Goal: Task Accomplishment & Management: Manage account settings

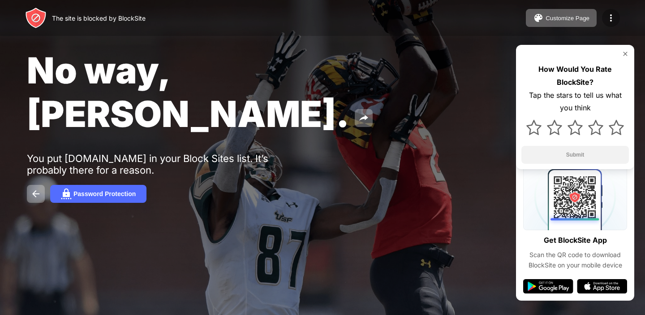
click at [617, 14] on div at bounding box center [611, 18] width 18 height 18
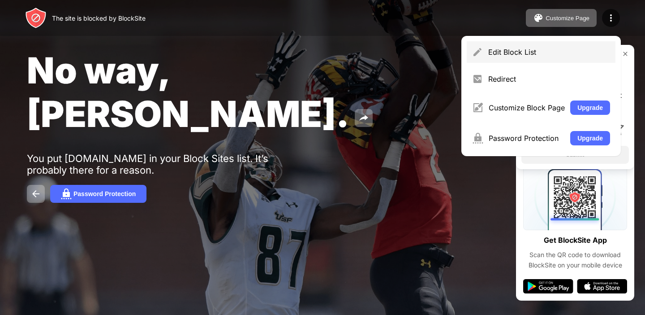
click at [580, 44] on div "Edit Block List" at bounding box center [541, 52] width 149 height 22
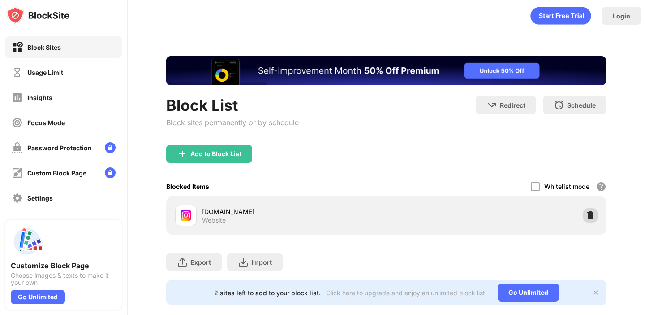
click at [584, 216] on div at bounding box center [591, 215] width 14 height 14
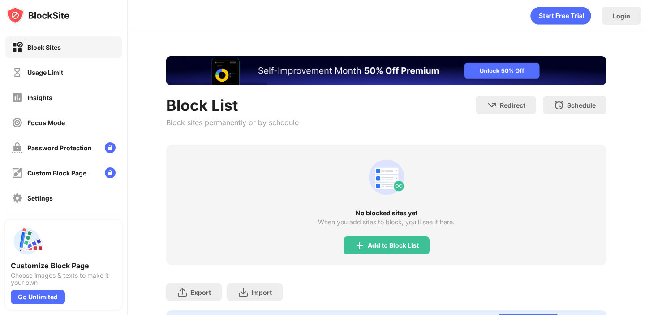
click at [366, 239] on div "Add to Block List" at bounding box center [387, 245] width 86 height 18
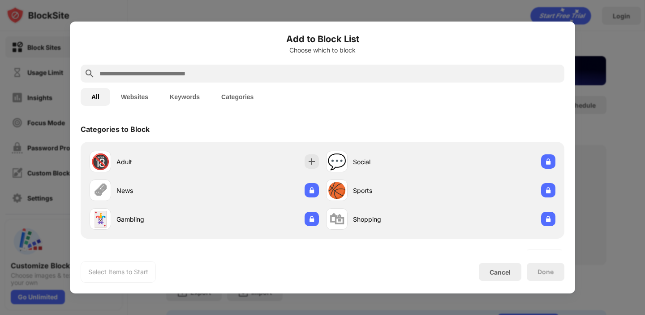
click at [310, 82] on div "All Websites Keywords Categories" at bounding box center [323, 96] width 484 height 29
click at [310, 78] on input "text" at bounding box center [330, 73] width 463 height 11
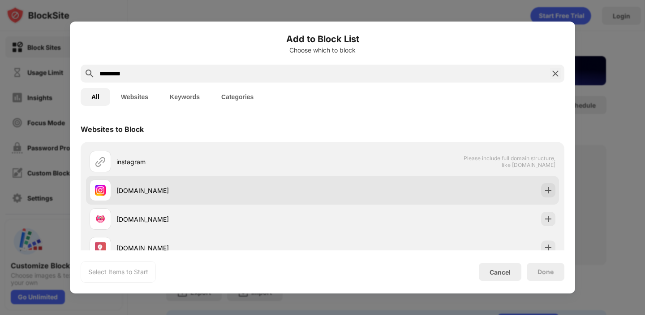
type input "*********"
click at [546, 191] on img at bounding box center [548, 190] width 9 height 9
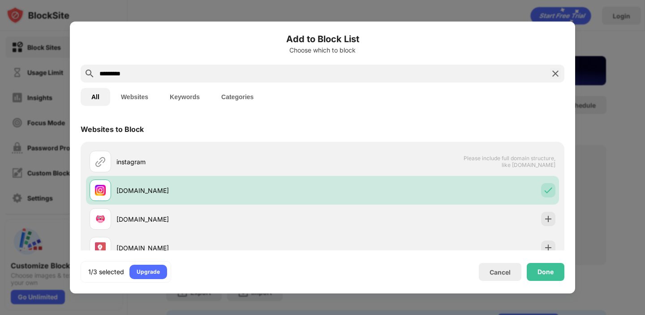
click at [551, 78] on img at bounding box center [555, 73] width 11 height 11
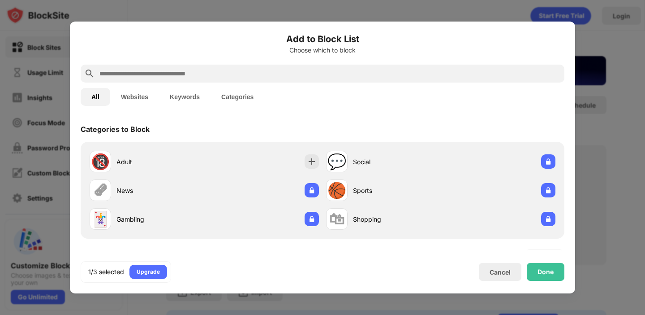
click at [526, 69] on input "text" at bounding box center [330, 73] width 463 height 11
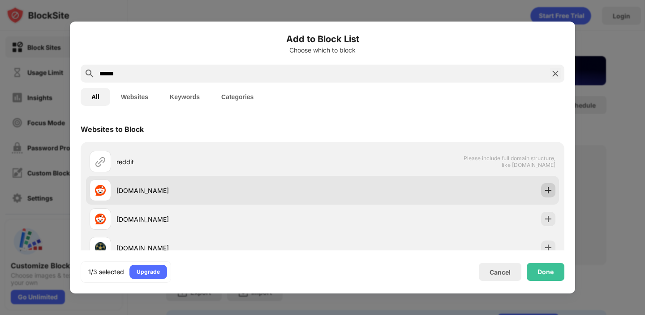
type input "******"
click at [549, 193] on img at bounding box center [548, 190] width 9 height 9
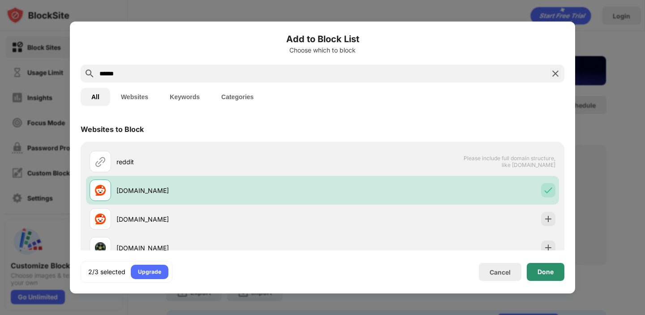
click at [554, 275] on div "Done" at bounding box center [546, 271] width 16 height 7
